Goal: Download file/media

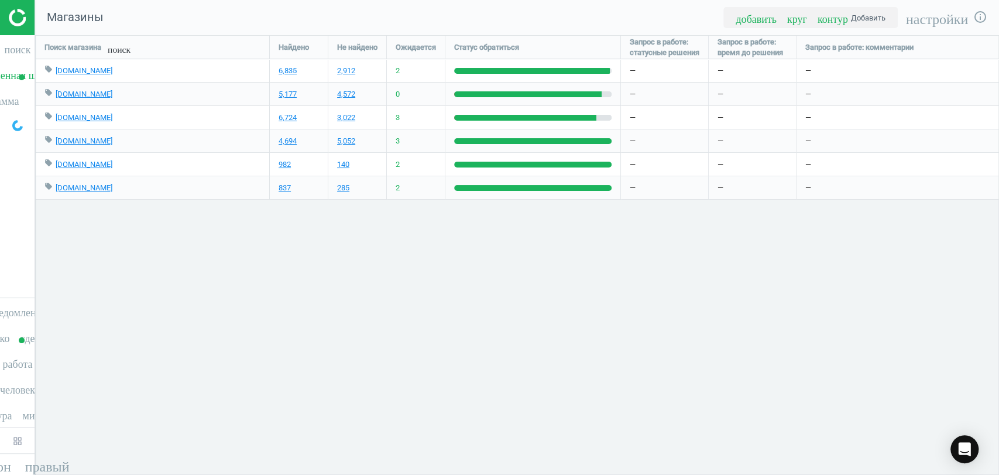
scroll to position [459, 984]
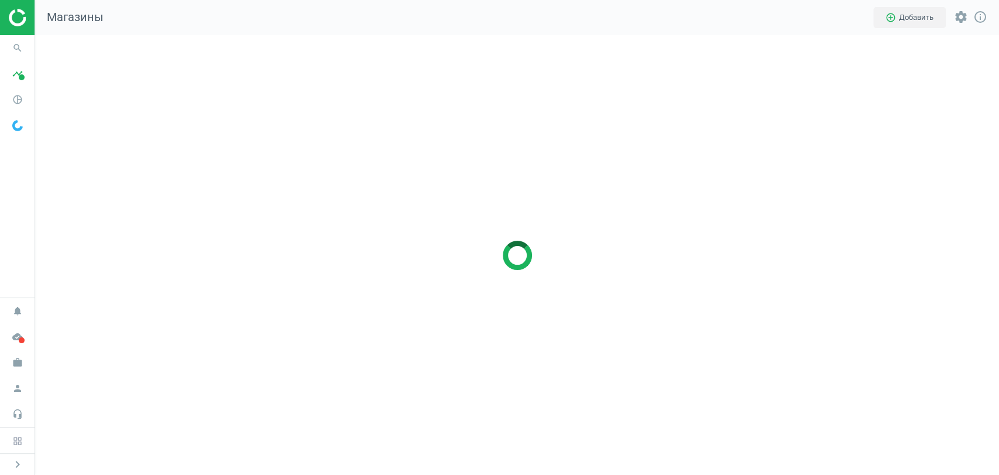
scroll to position [459, 984]
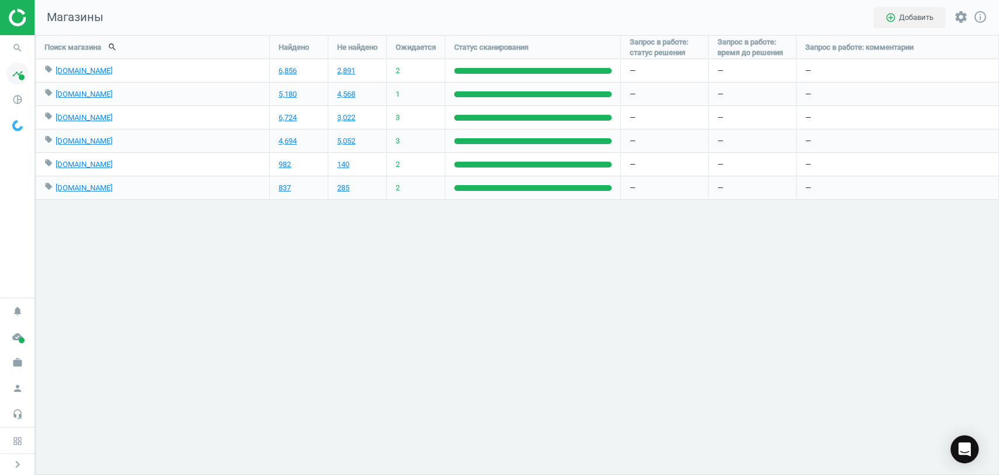
click at [11, 73] on icon "timeline" at bounding box center [17, 74] width 22 height 22
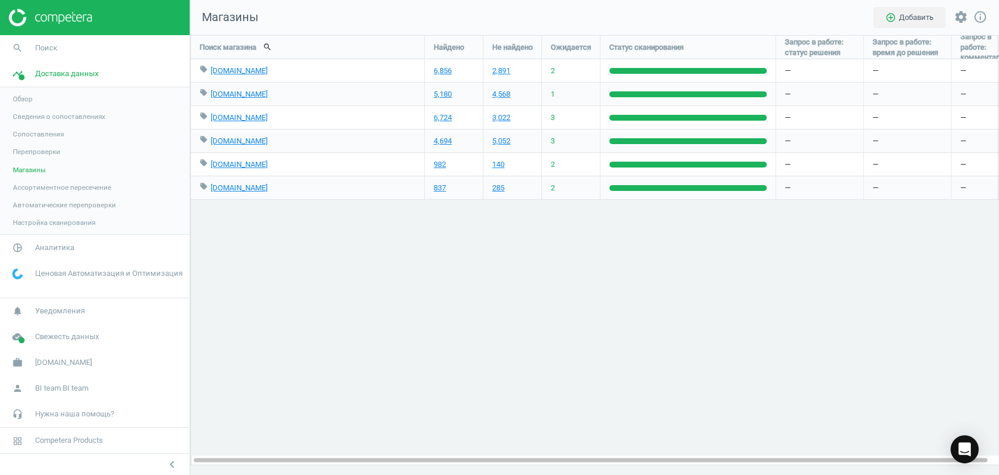
scroll to position [459, 829]
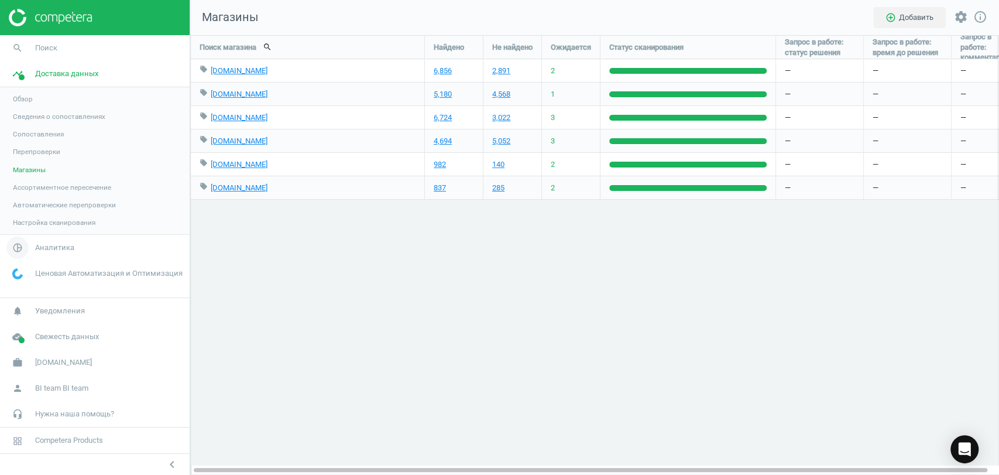
click at [66, 248] on span "Аналитика" at bounding box center [54, 247] width 39 height 11
drag, startPoint x: 25, startPoint y: 142, endPoint x: 55, endPoint y: 123, distance: 35.2
click at [26, 142] on span "Товары" at bounding box center [25, 142] width 25 height 9
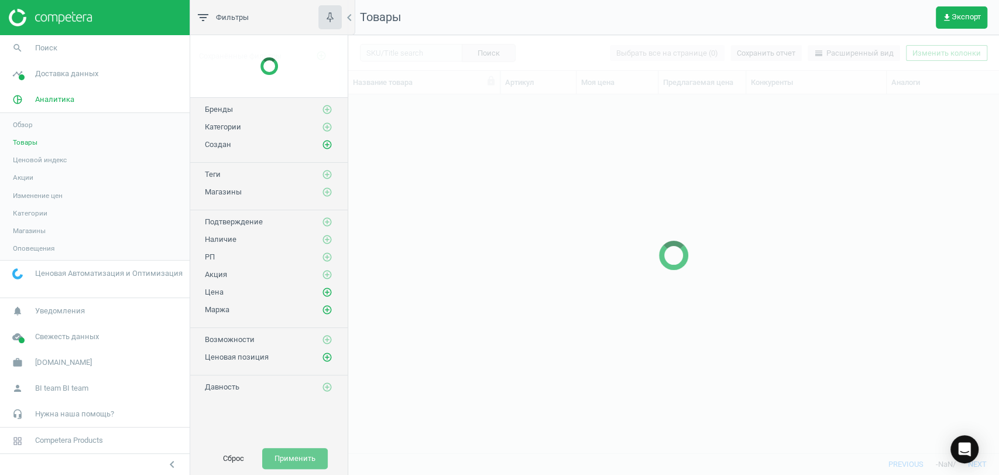
scroll to position [338, 640]
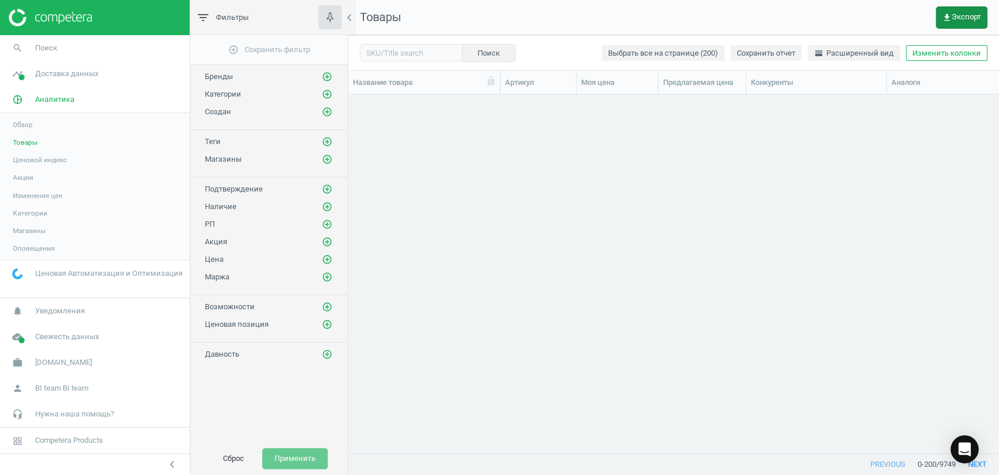
click at [946, 13] on icon "get_app" at bounding box center [946, 17] width 9 height 9
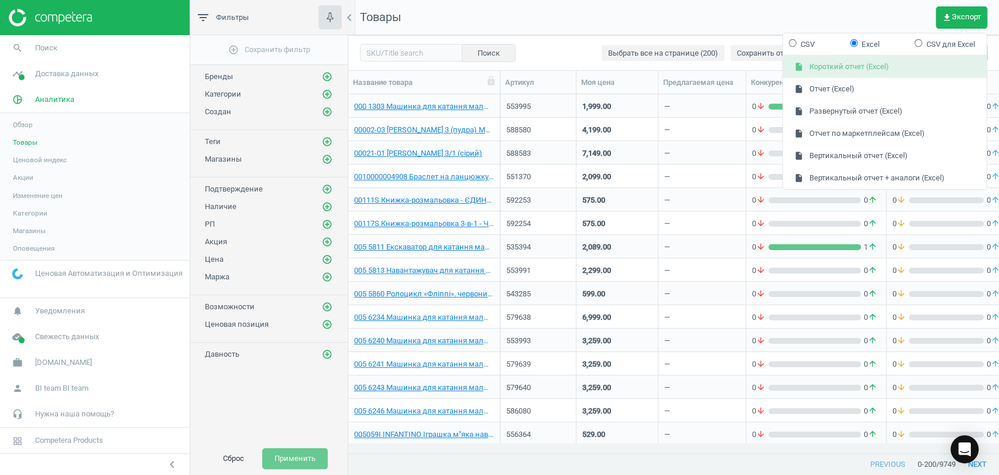
click at [849, 67] on button "insert_drive_file Короткий отчет (Excel)" at bounding box center [885, 67] width 204 height 22
